Goal: Find specific page/section: Find specific page/section

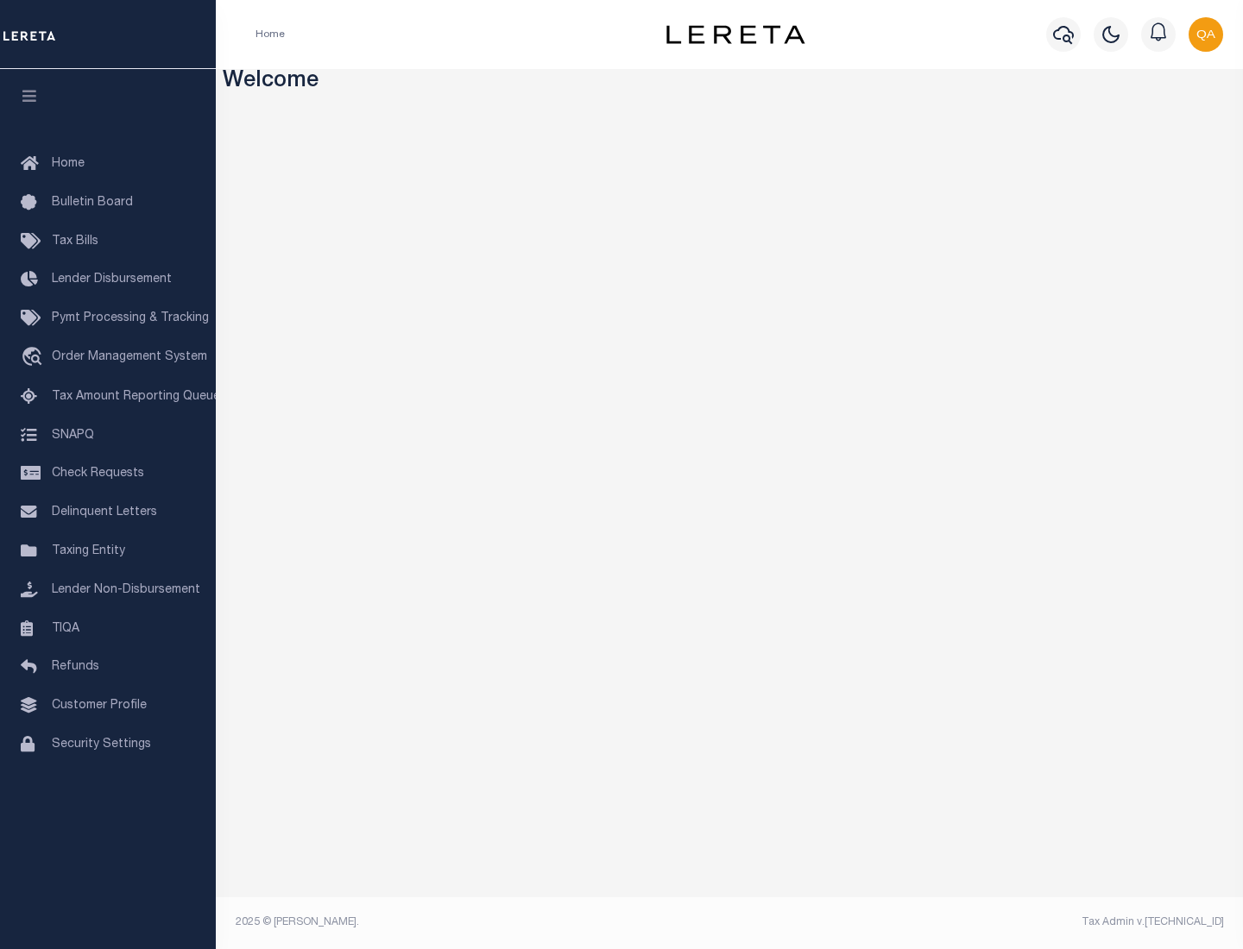
click at [108, 628] on link "TIQA" at bounding box center [108, 629] width 216 height 39
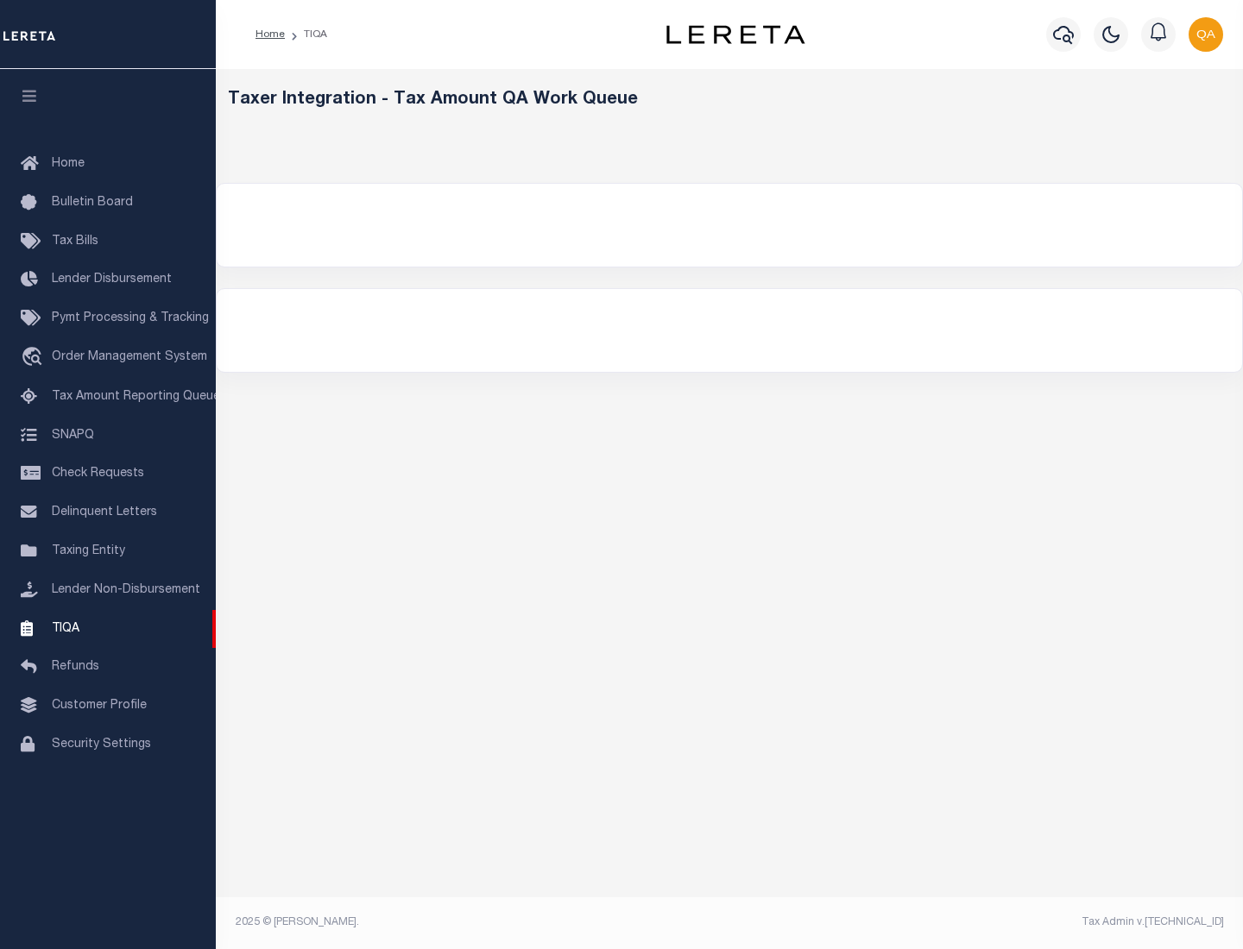
select select "200"
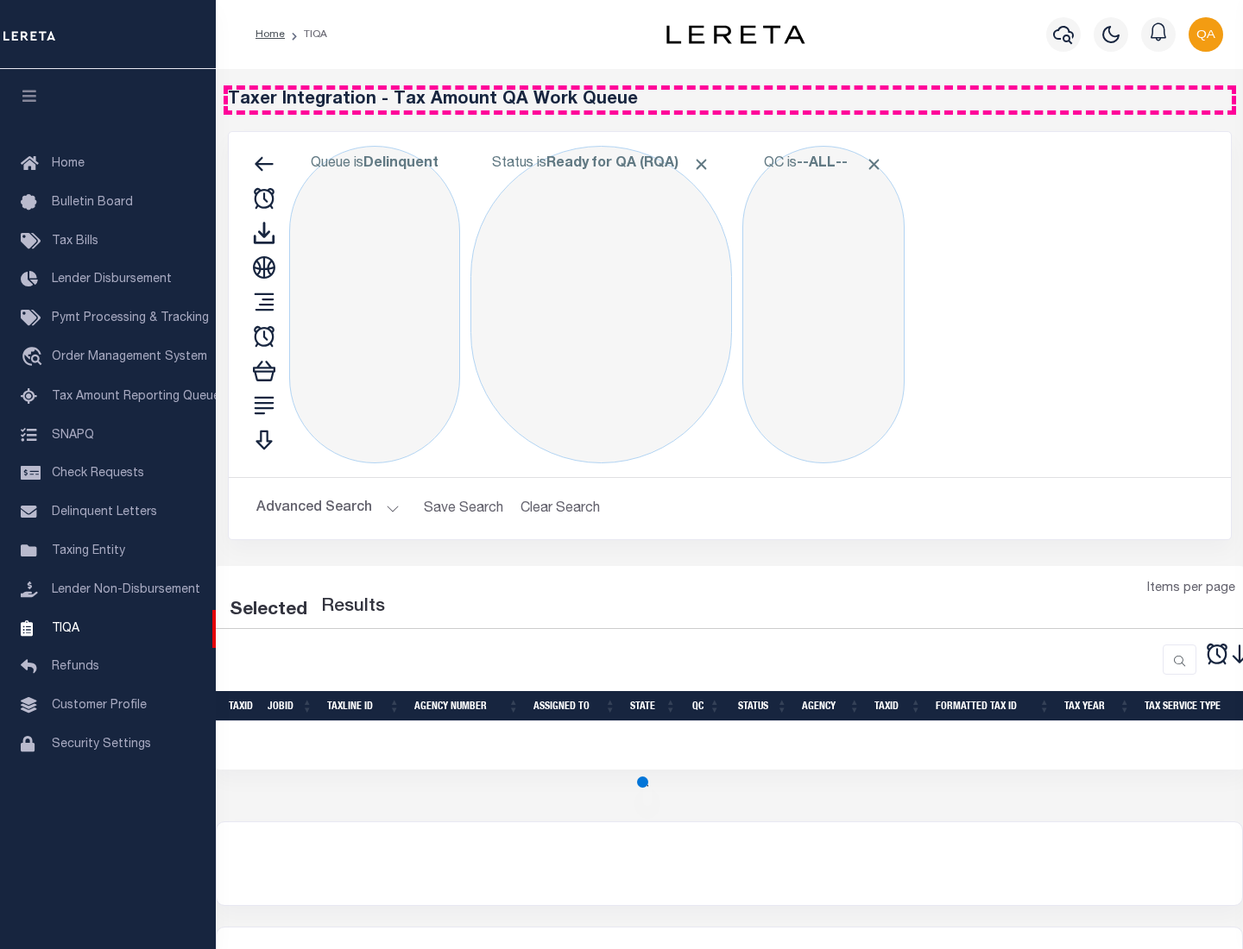
select select "200"
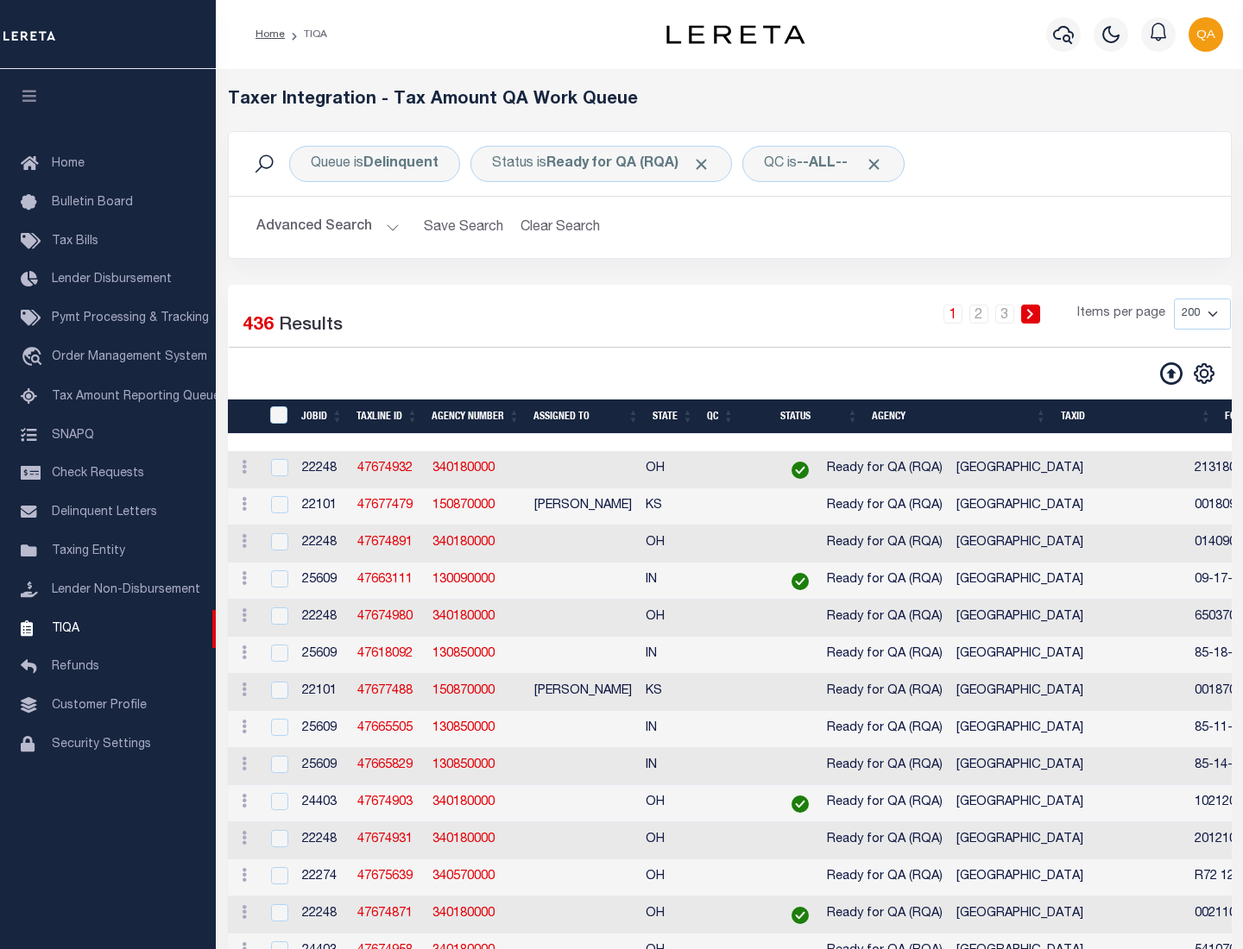
click at [707, 164] on span "Click to Remove" at bounding box center [701, 164] width 18 height 18
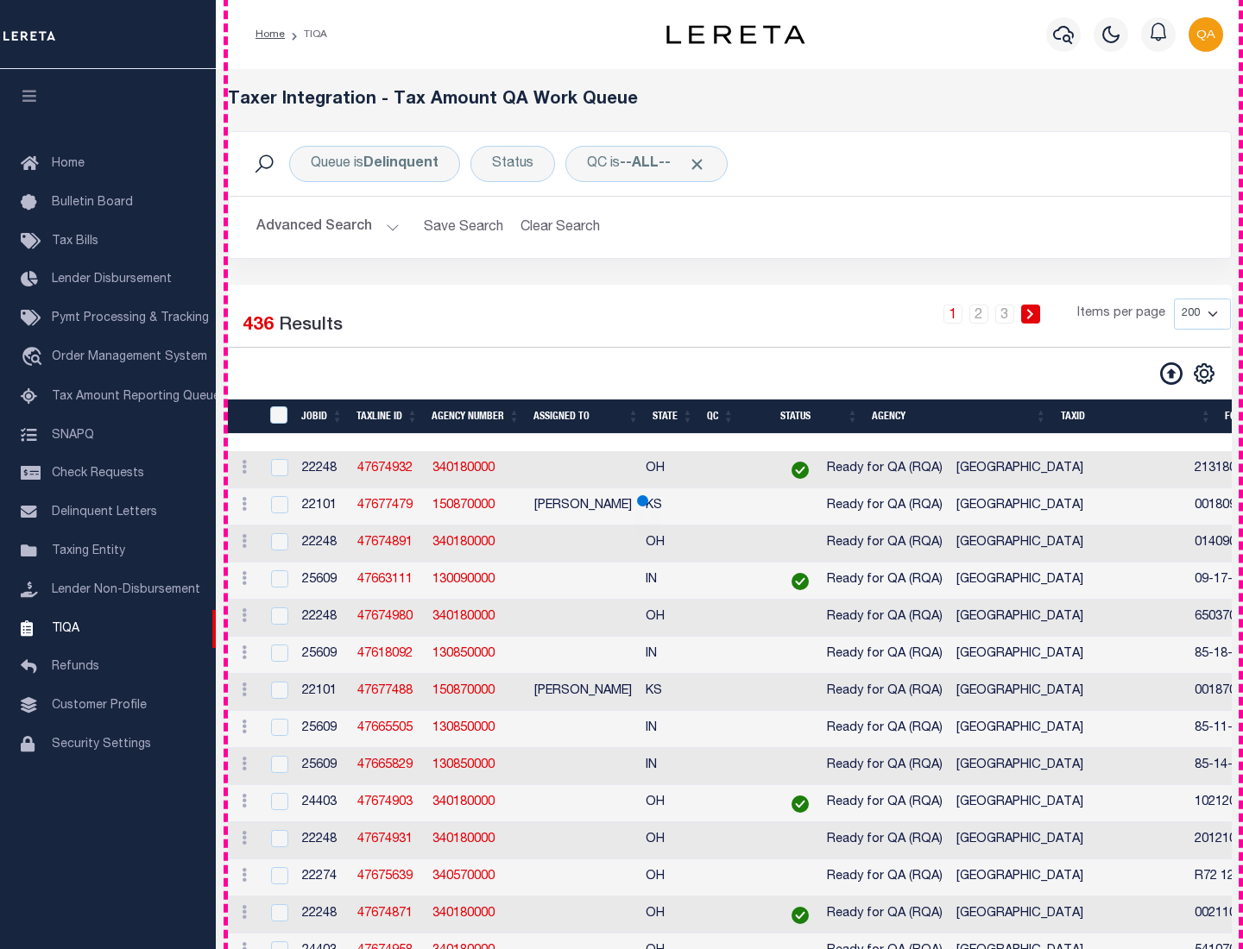
scroll to position [3687, 0]
